Goal: Information Seeking & Learning: Learn about a topic

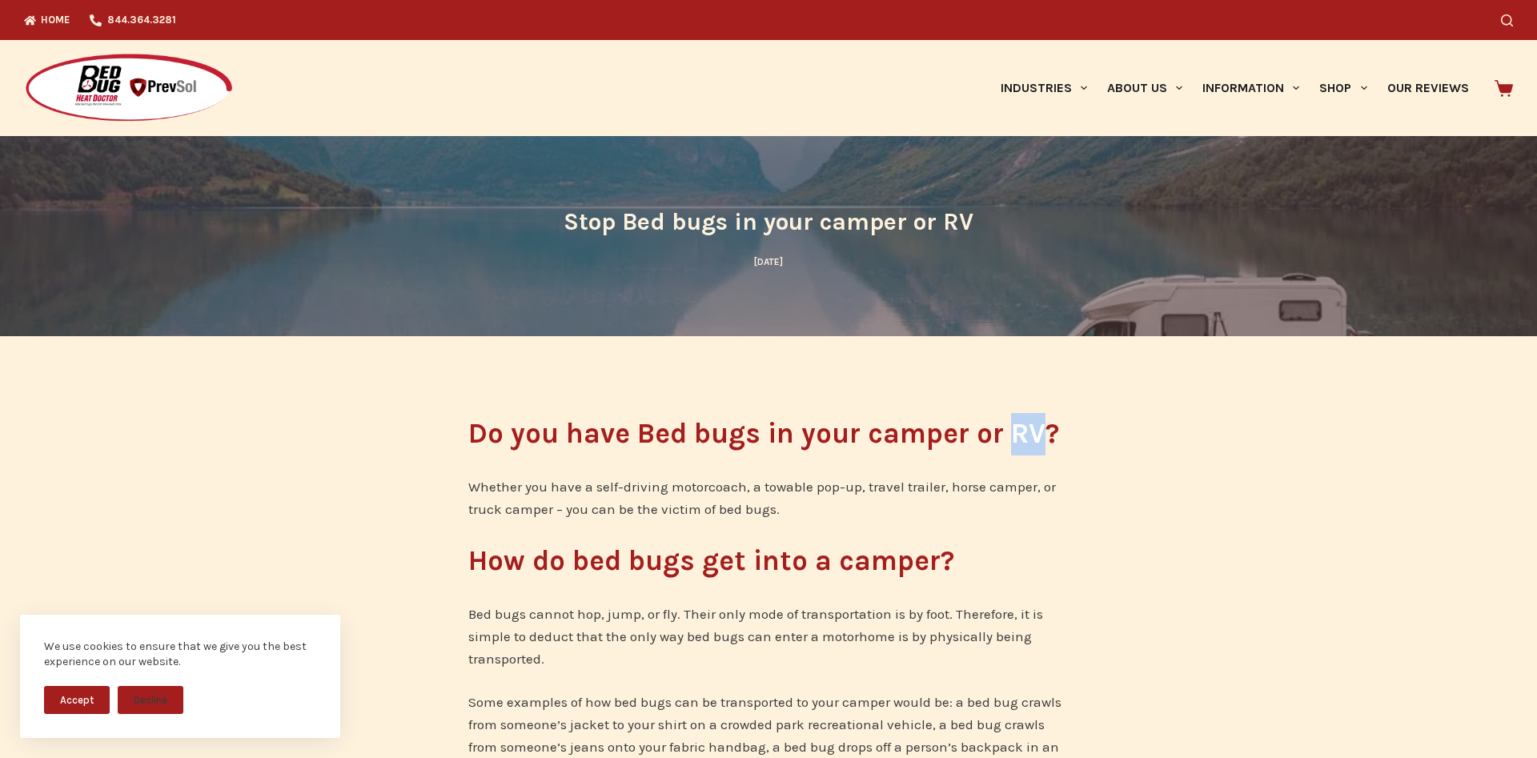
drag, startPoint x: 1014, startPoint y: 427, endPoint x: 1039, endPoint y: 436, distance: 27.1
click at [1039, 436] on h2 "Do you have Bed bugs in your camper or RV?" at bounding box center [768, 434] width 600 height 42
copy h2 "RV"
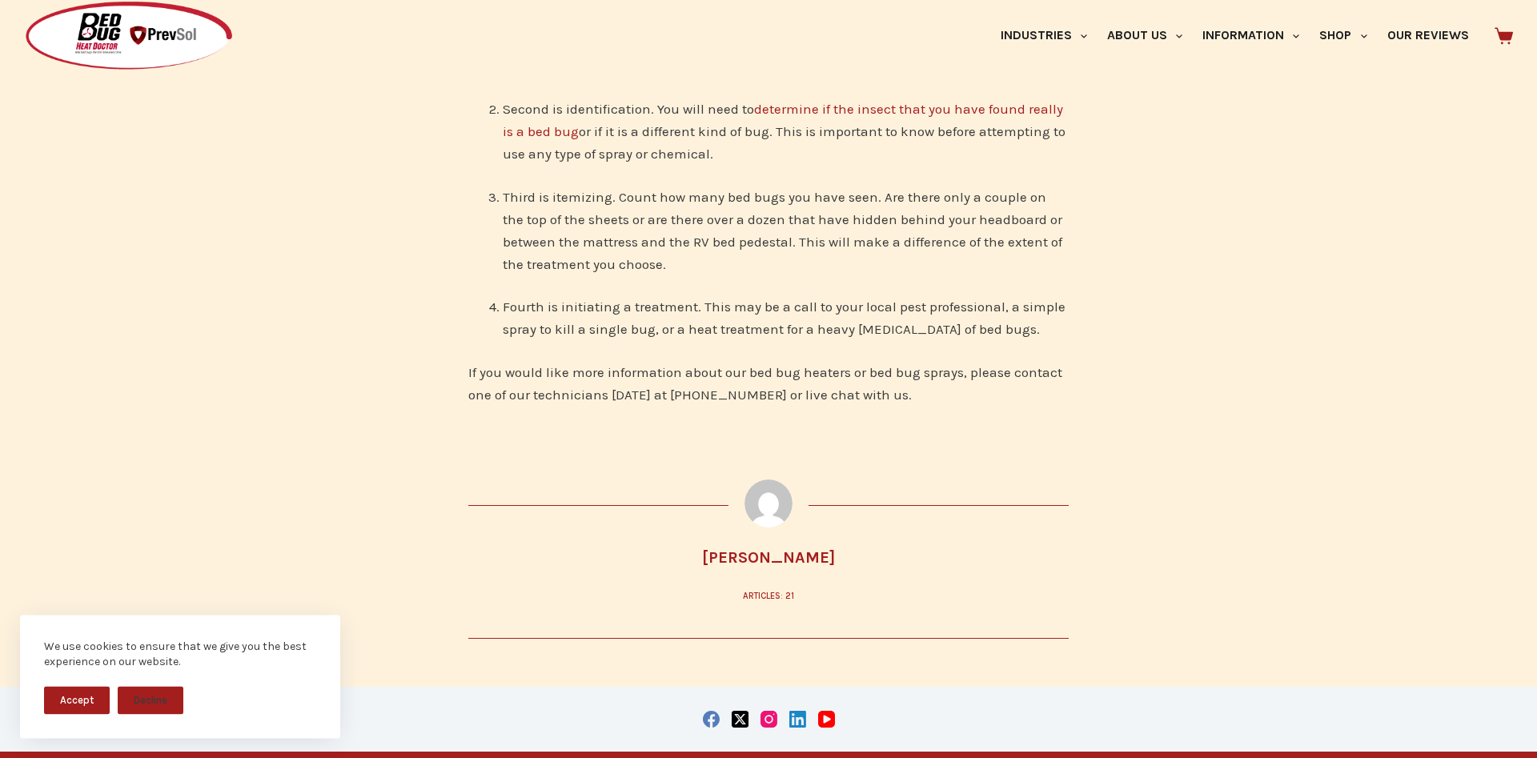
scroll to position [5063, 0]
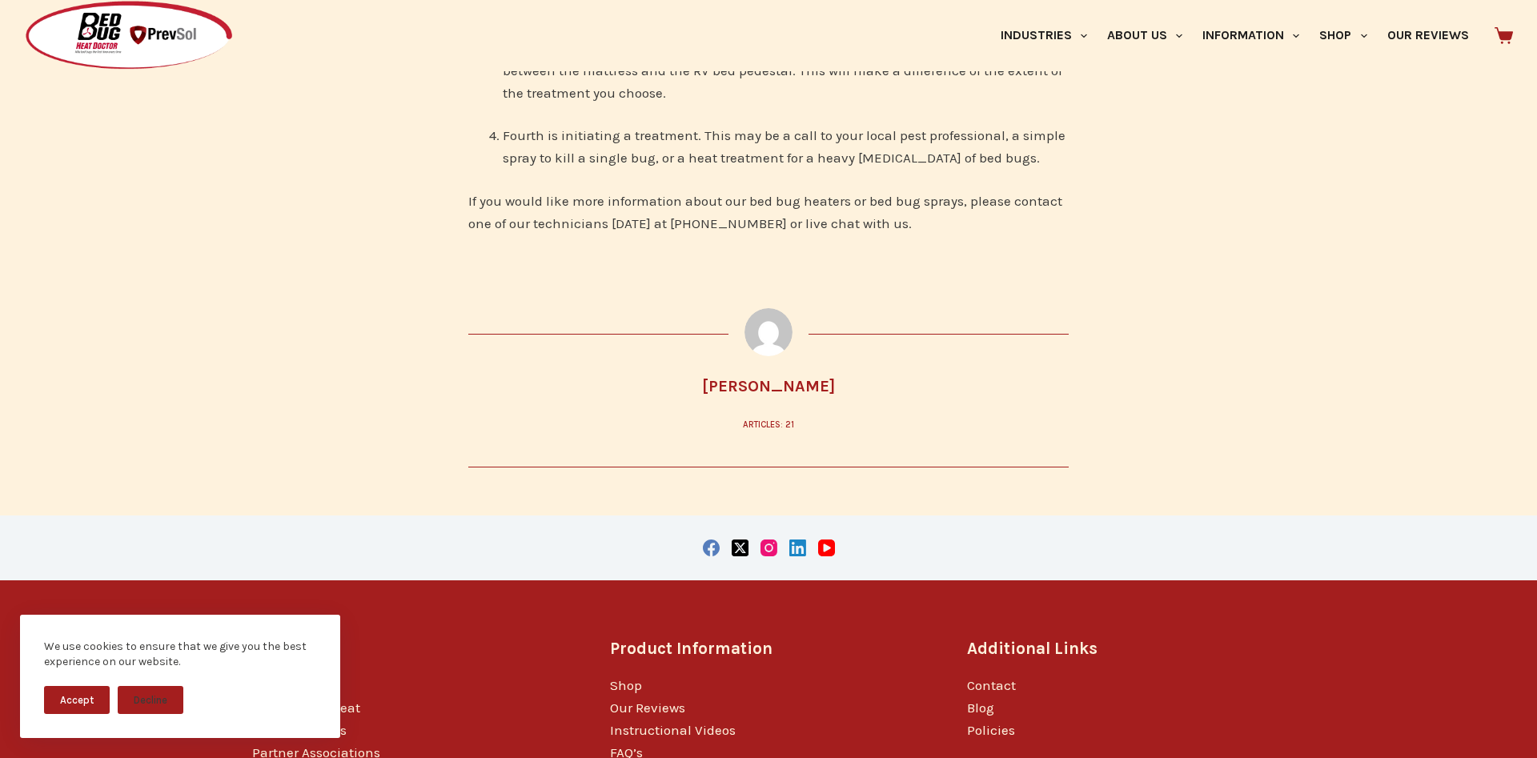
click at [775, 418] on link "Articles: 21" at bounding box center [768, 425] width 51 height 14
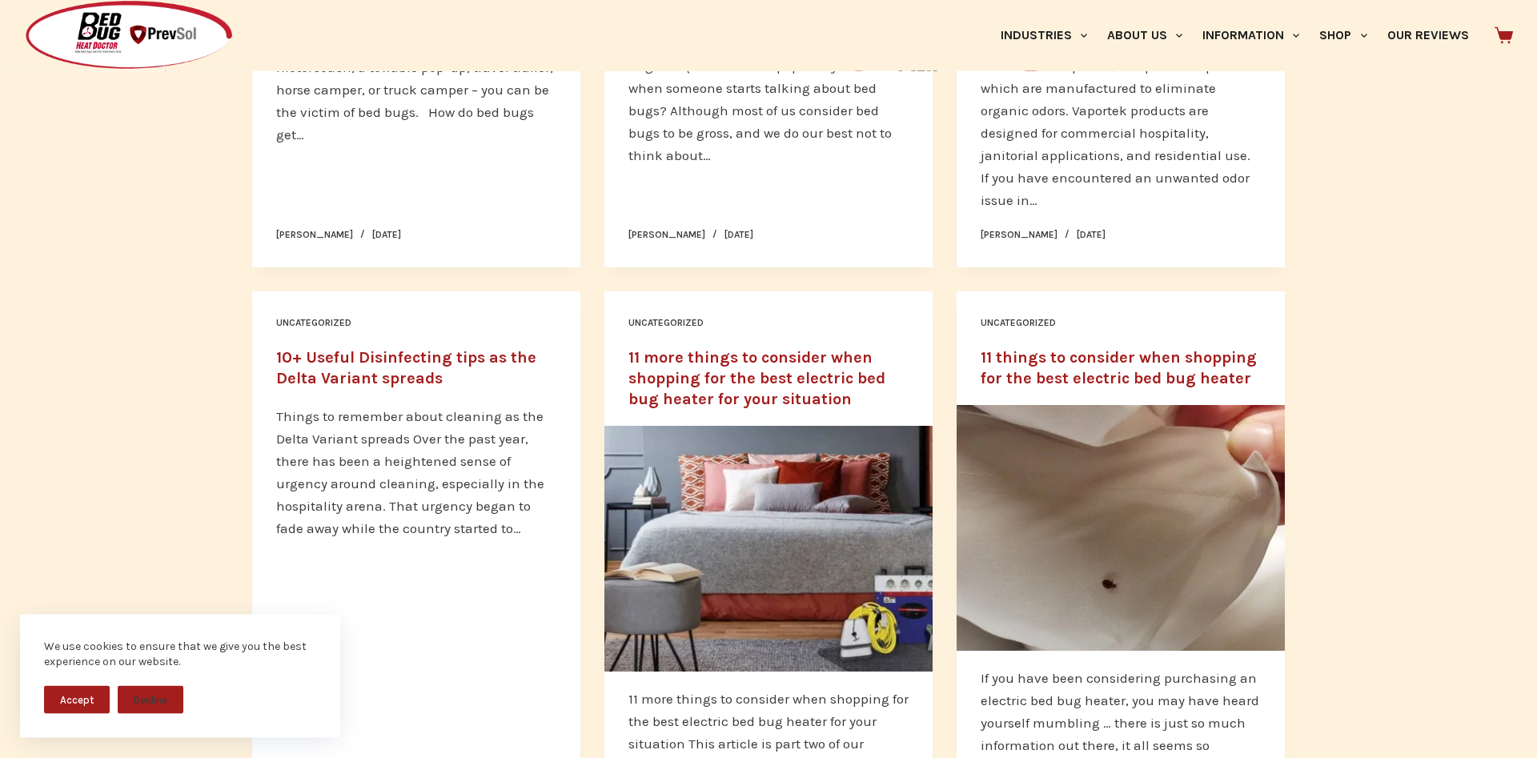
scroll to position [1960, 0]
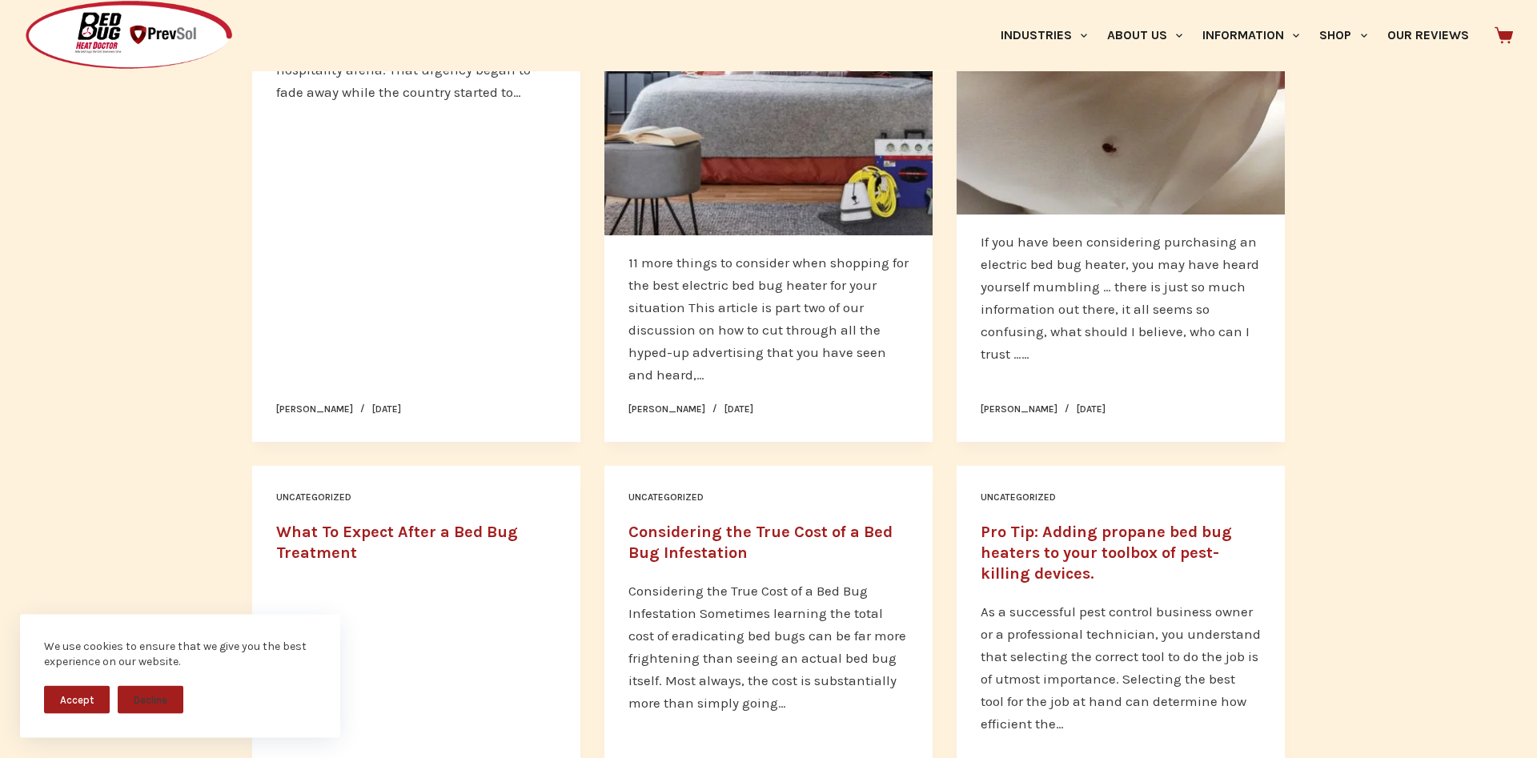
scroll to position [2531, 0]
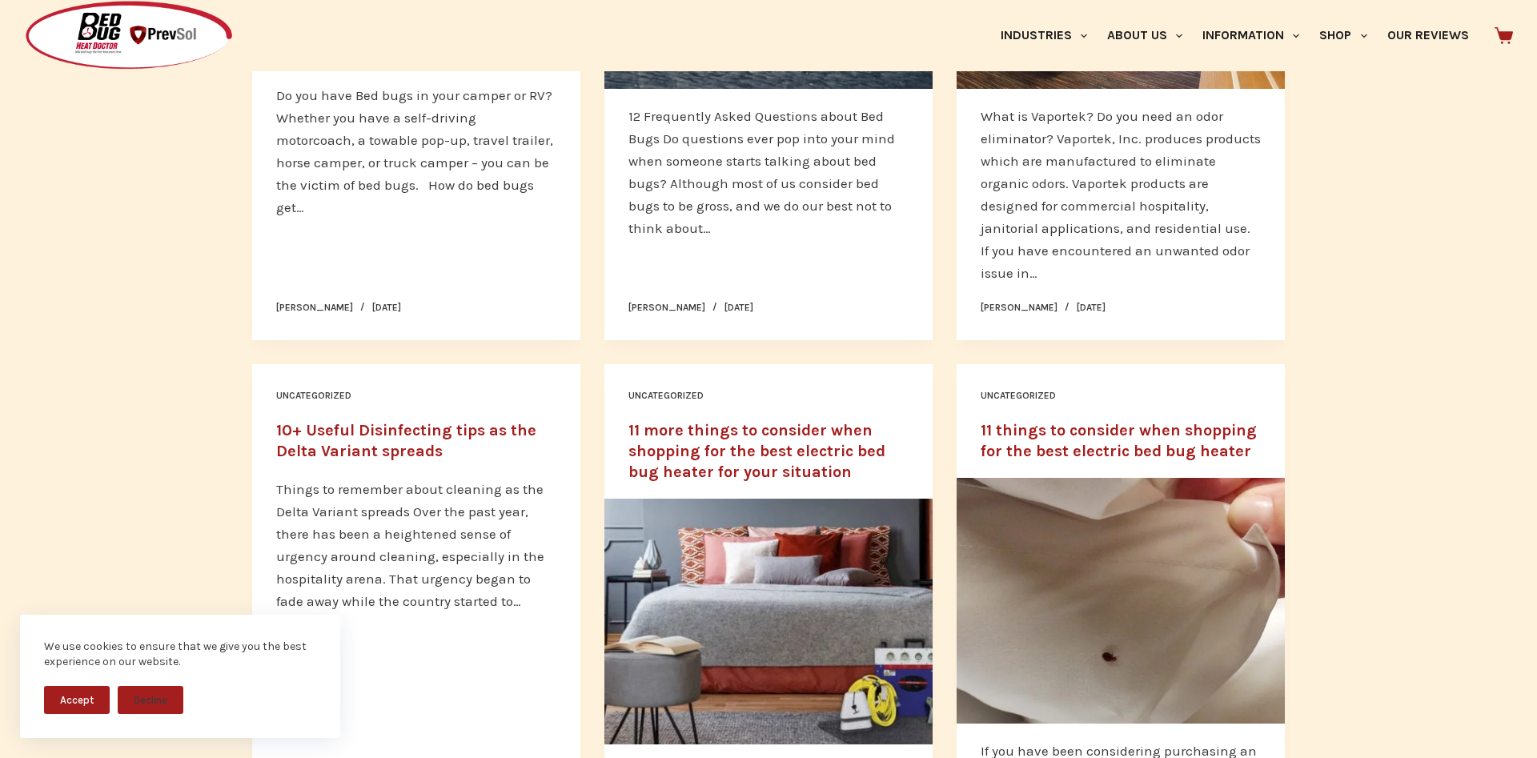
scroll to position [1552, 0]
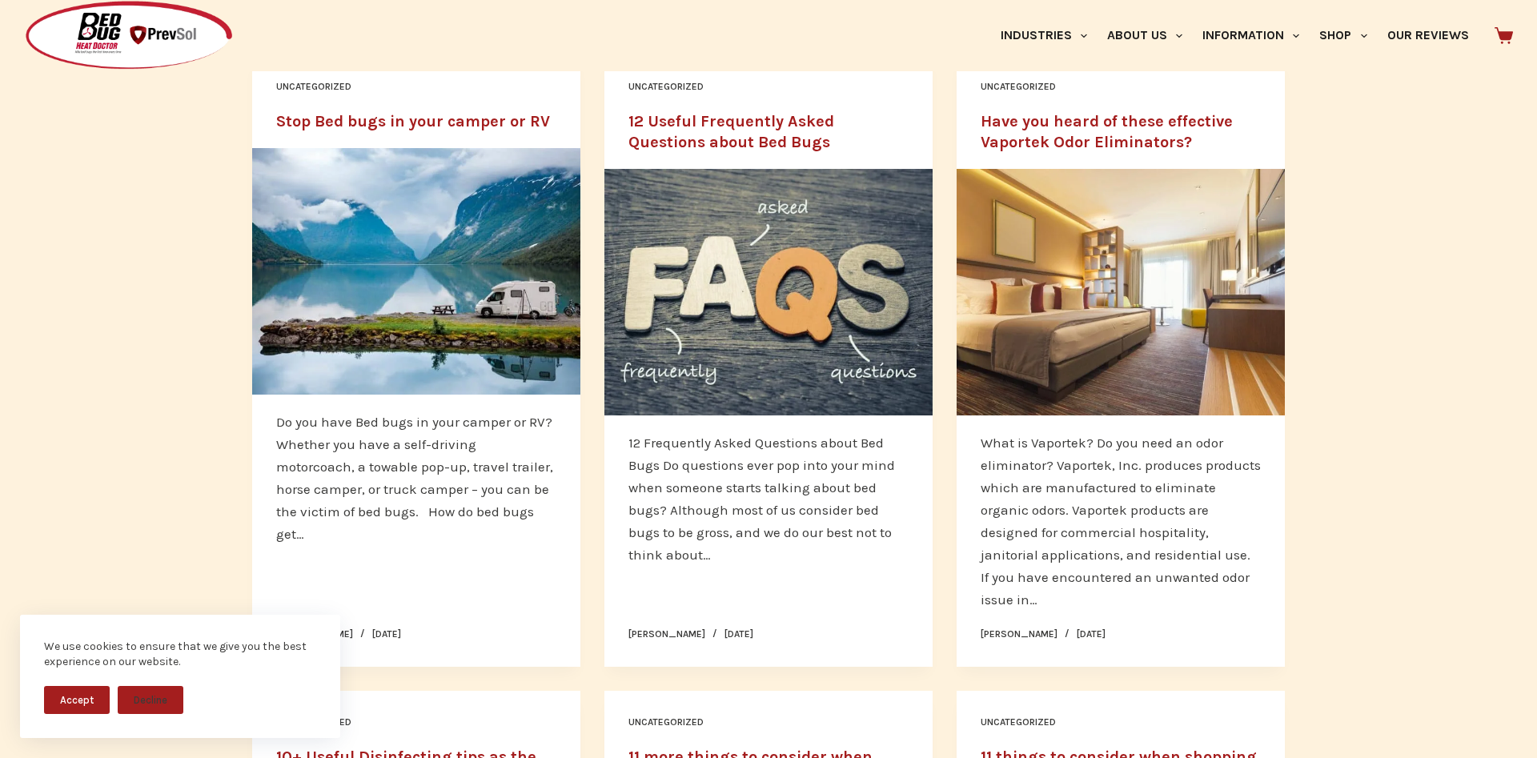
click at [347, 121] on link "Stop Bed bugs in your camper or RV" at bounding box center [413, 121] width 274 height 18
